Goal: Task Accomplishment & Management: Manage account settings

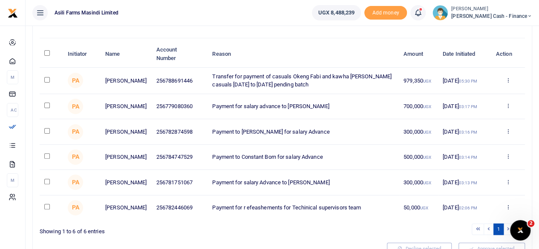
scroll to position [85, 0]
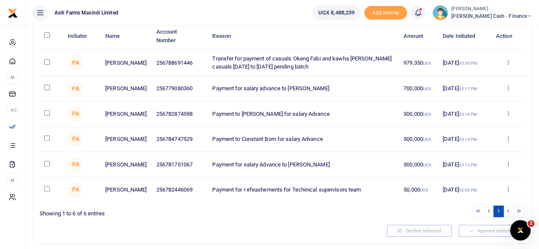
click at [45, 59] on input "checkbox" at bounding box center [47, 62] width 6 height 6
checkbox input "true"
click at [44, 86] on input "checkbox" at bounding box center [47, 88] width 6 height 6
checkbox input "true"
click at [45, 112] on input "checkbox" at bounding box center [47, 113] width 6 height 6
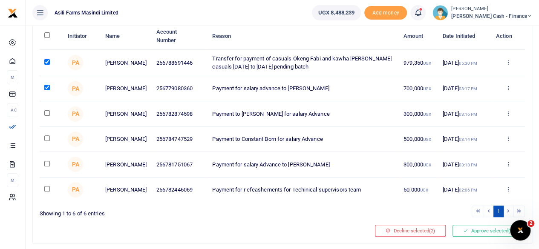
checkbox input "true"
click at [46, 138] on input "checkbox" at bounding box center [47, 138] width 6 height 6
checkbox input "true"
click at [49, 166] on input "checkbox" at bounding box center [47, 164] width 6 height 6
checkbox input "true"
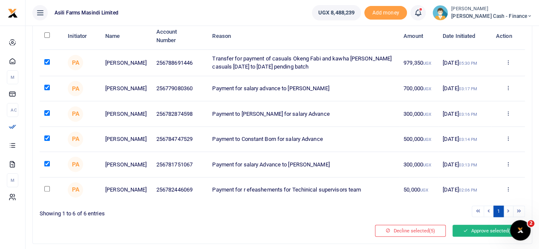
click at [488, 232] on button "Approve selected (5)" at bounding box center [488, 231] width 72 height 12
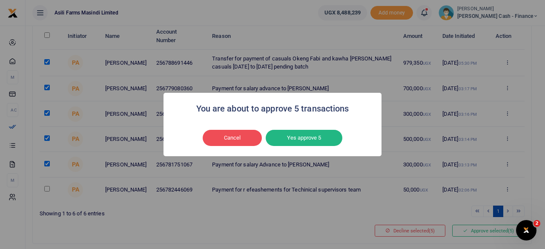
click at [308, 135] on button "Yes approve 5" at bounding box center [304, 138] width 77 height 16
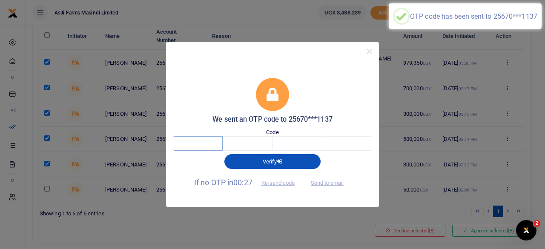
click at [213, 144] on input "text" at bounding box center [198, 143] width 50 height 14
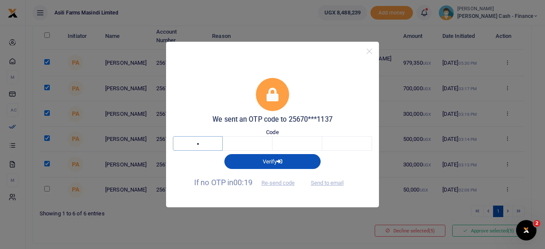
type input "4"
type input "8"
type input "2"
type input "1"
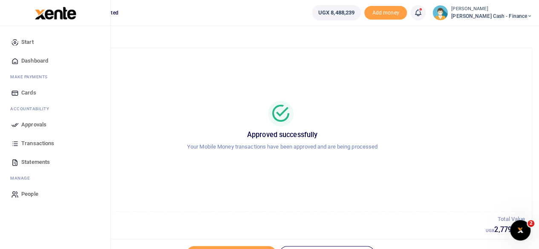
click at [34, 60] on span "Dashboard" at bounding box center [34, 61] width 27 height 9
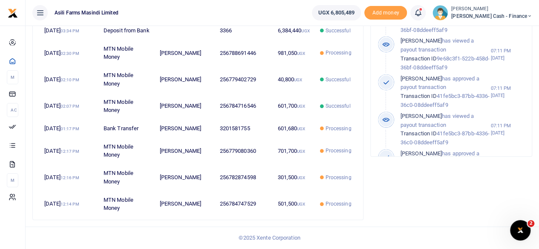
scroll to position [170, 0]
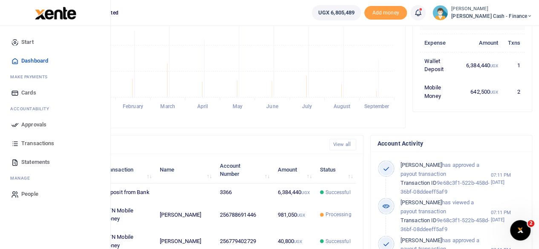
click at [45, 60] on span "Dashboard" at bounding box center [34, 61] width 27 height 9
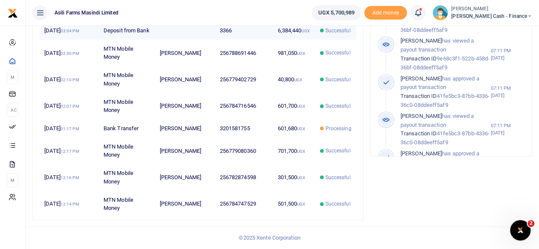
scroll to position [354, 0]
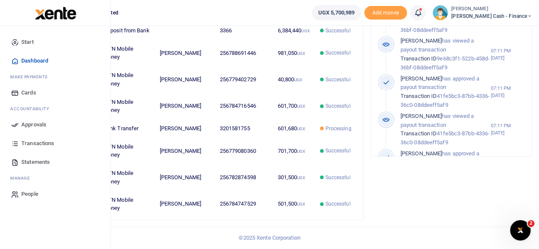
click at [35, 146] on span "Transactions" at bounding box center [37, 143] width 33 height 9
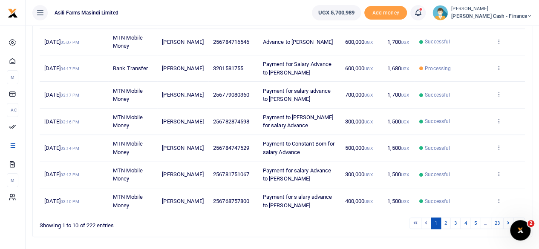
scroll to position [272, 0]
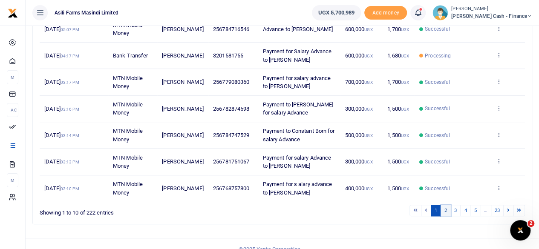
click at [449, 205] on link "2" at bounding box center [445, 210] width 10 height 11
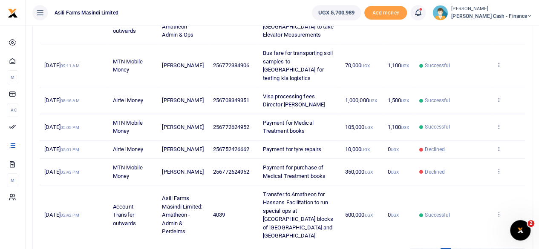
scroll to position [228, 0]
